Goal: Check status: Check status

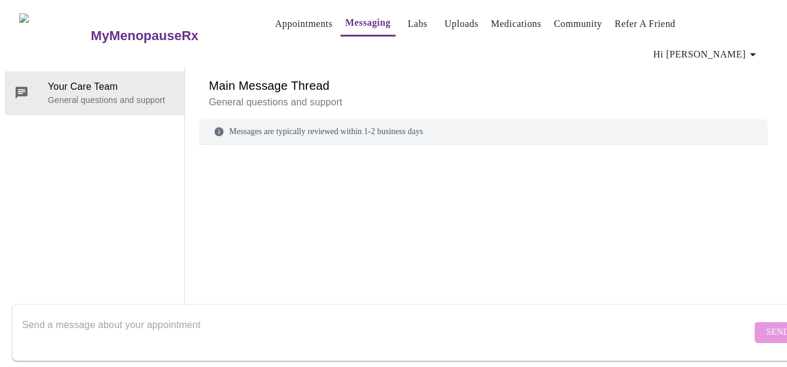
scroll to position [45, 0]
